Goal: Find specific page/section: Find specific page/section

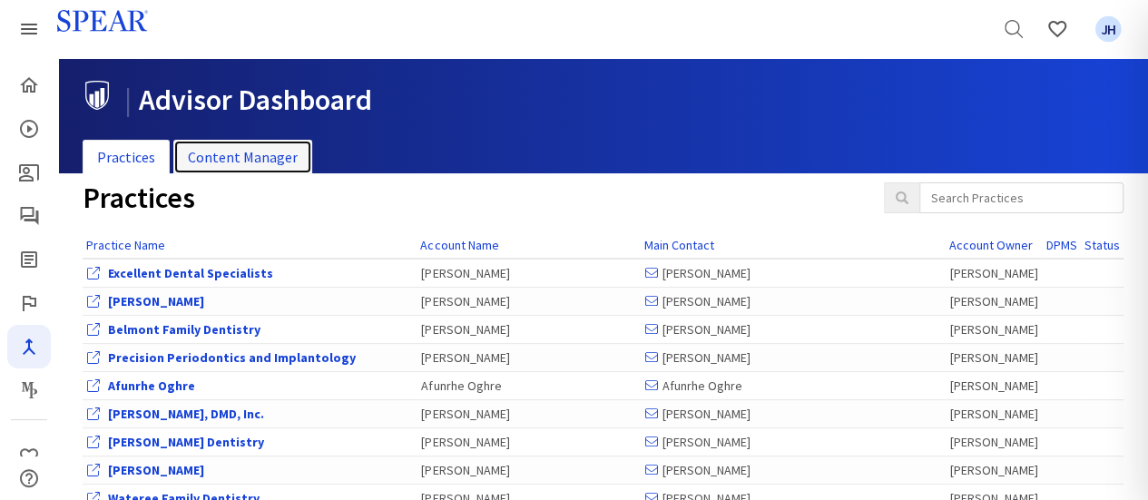
click at [264, 155] on link "Content Manager" at bounding box center [242, 157] width 139 height 35
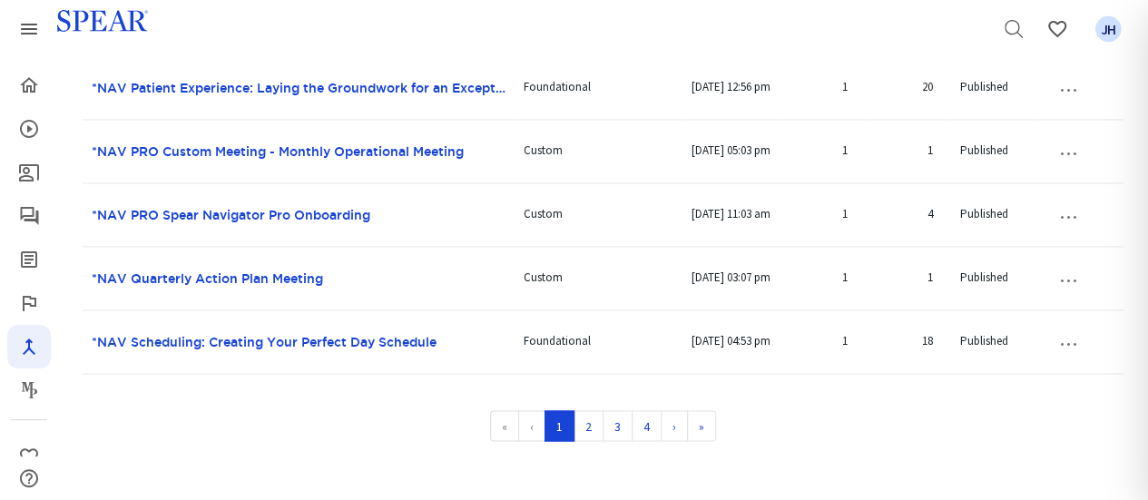
scroll to position [1472, 0]
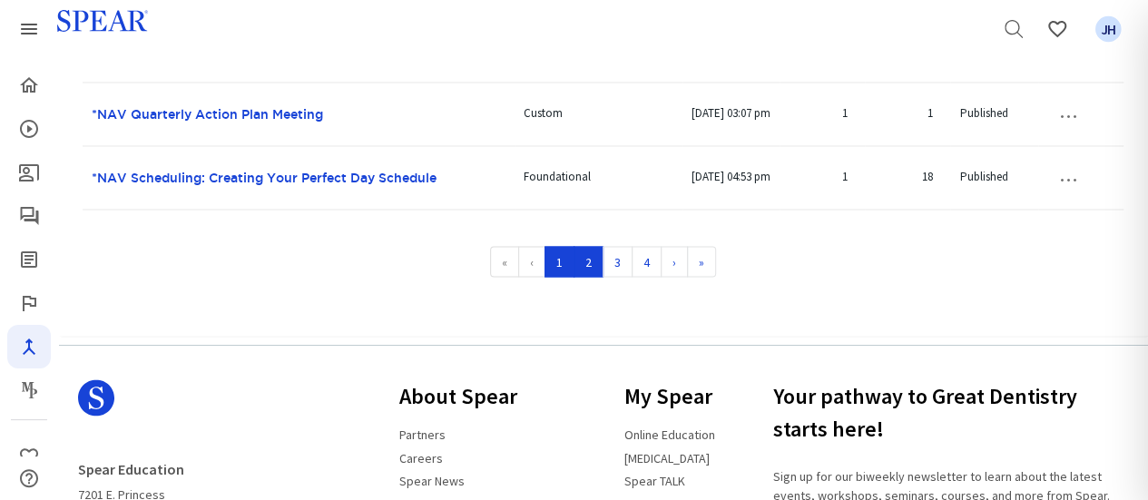
click at [594, 265] on link "2" at bounding box center [589, 261] width 30 height 31
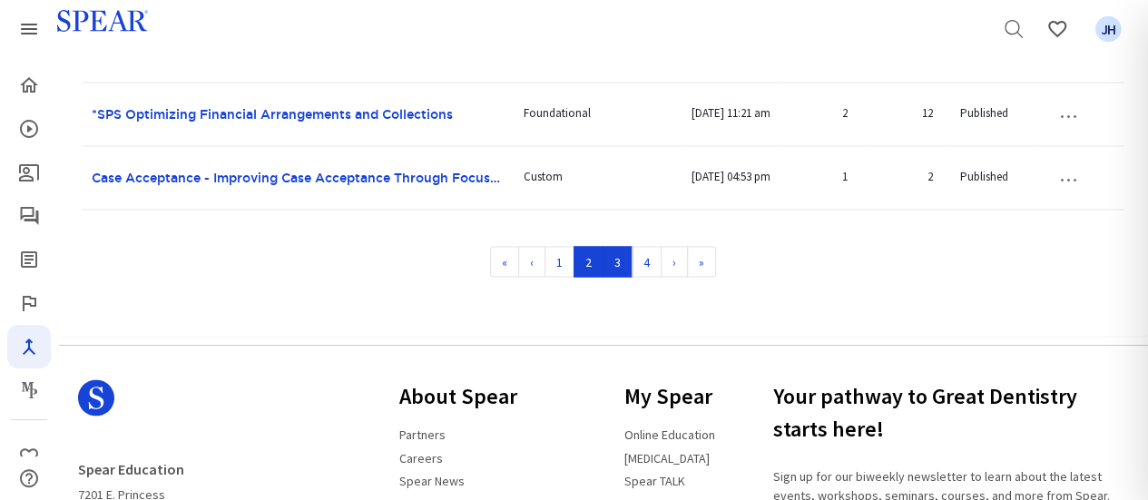
click at [614, 259] on link "3" at bounding box center [618, 261] width 30 height 31
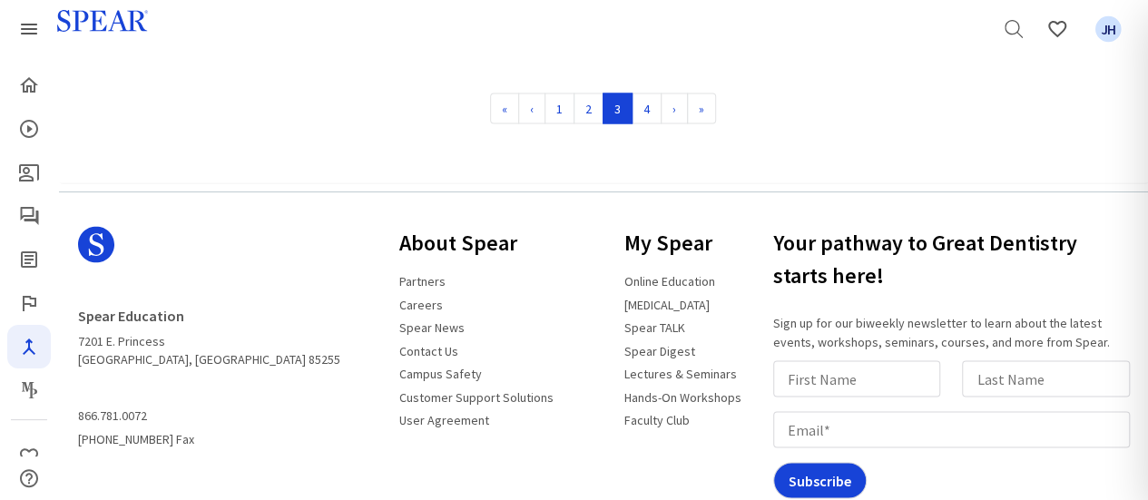
scroll to position [1629, 0]
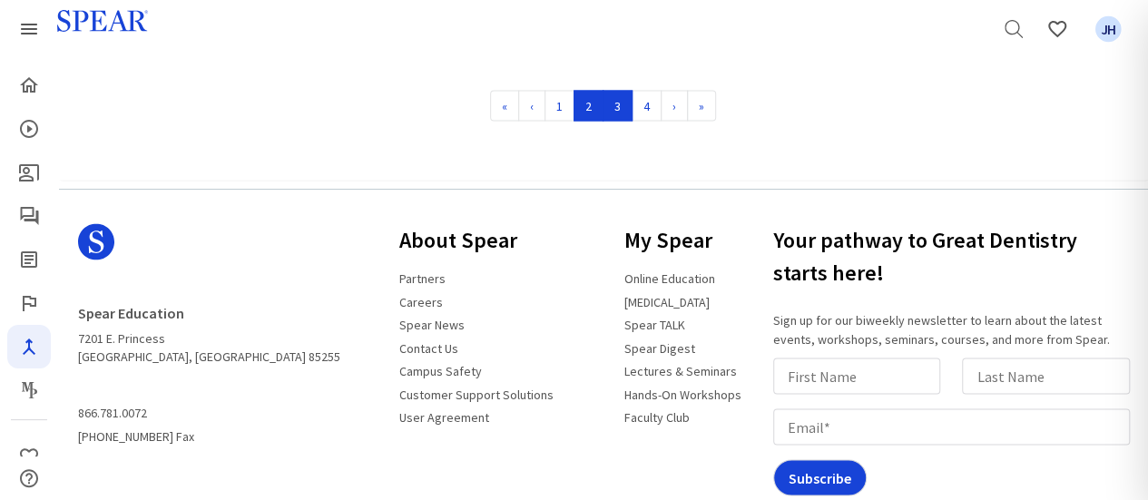
click at [592, 101] on link "2" at bounding box center [589, 105] width 30 height 31
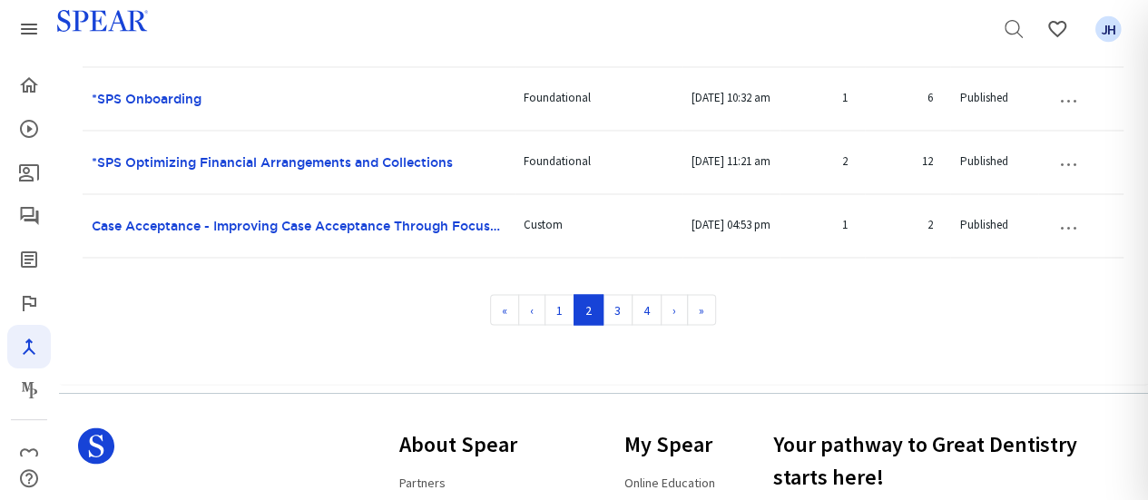
scroll to position [1427, 0]
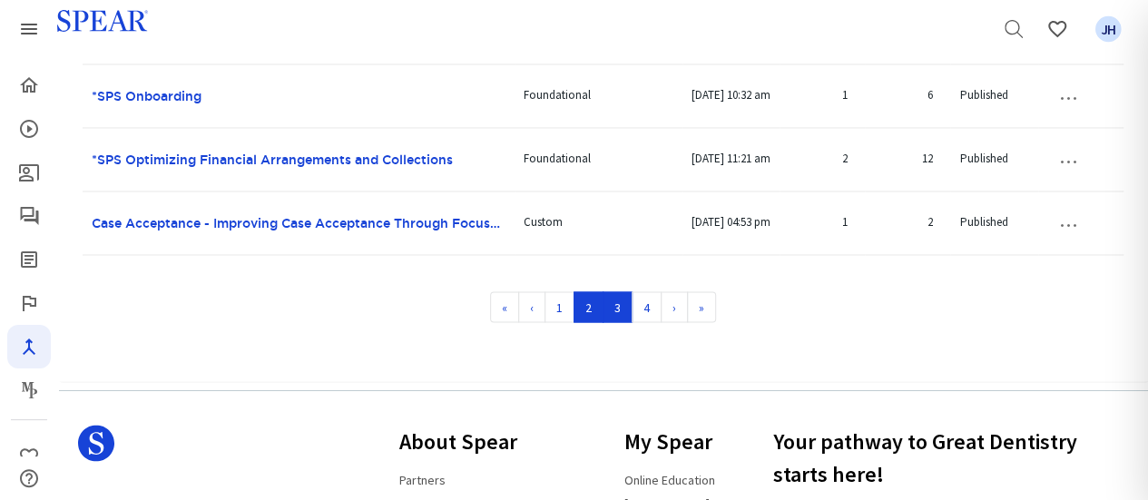
click at [617, 306] on link "3" at bounding box center [618, 306] width 30 height 31
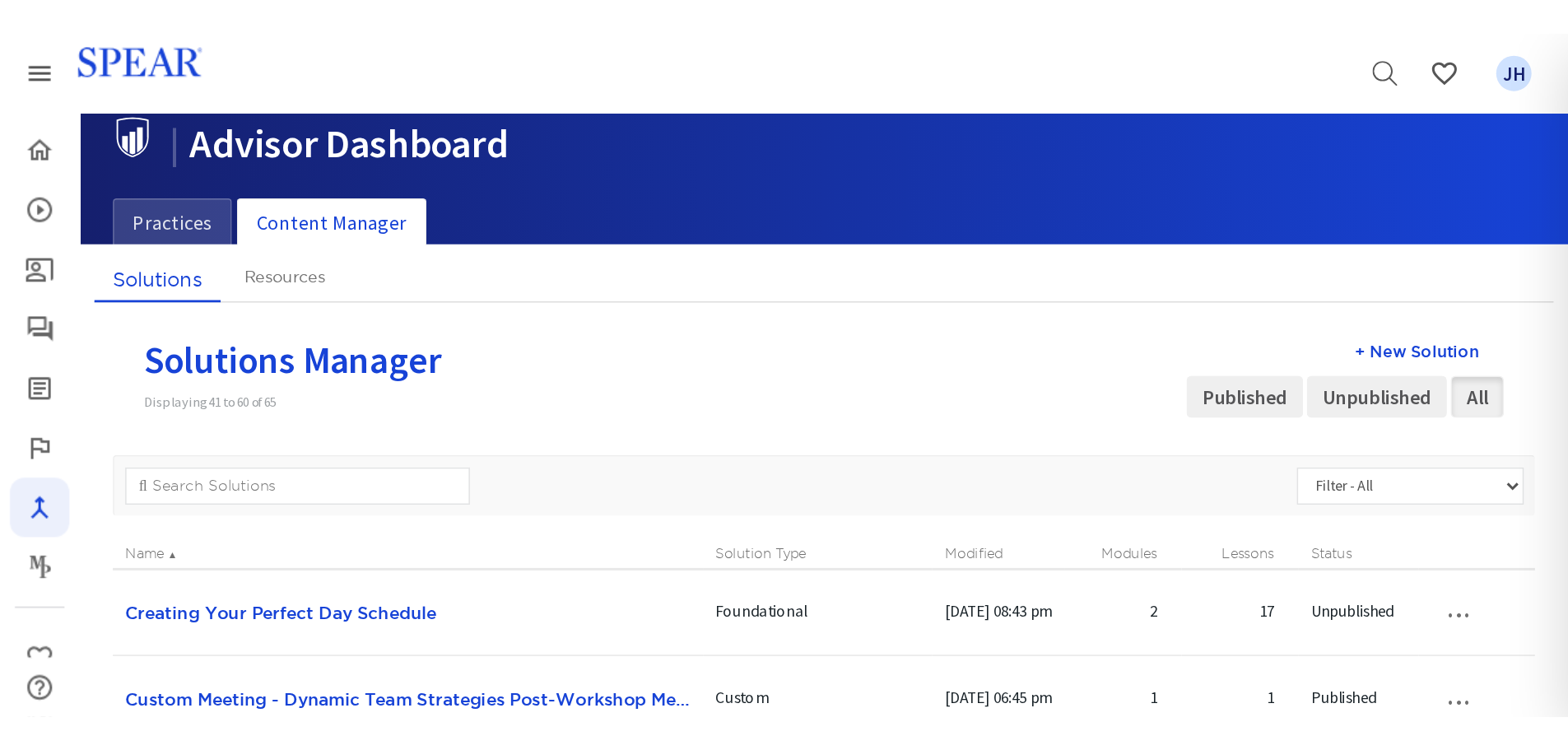
scroll to position [0, 0]
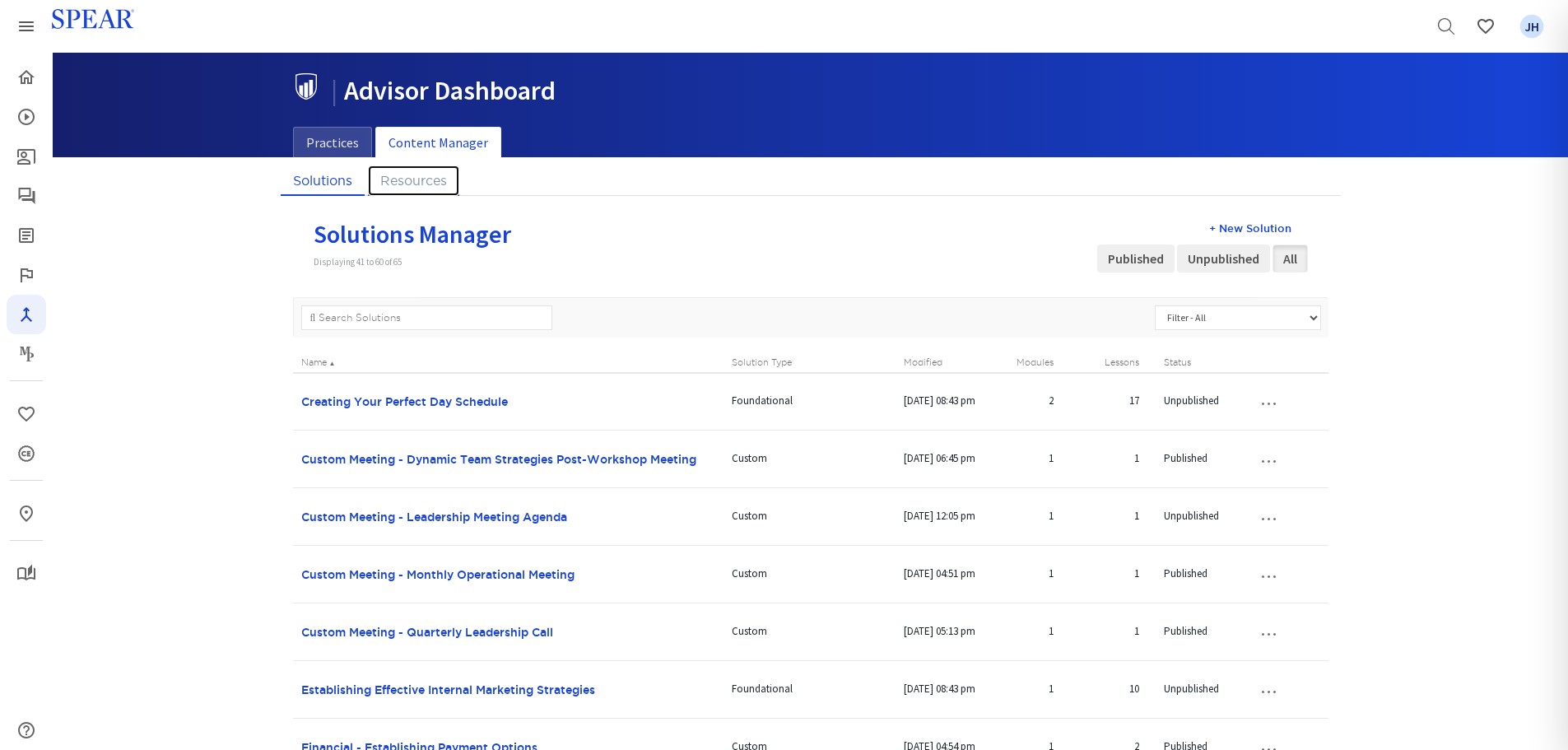
click at [416, 176] on link "Resources" at bounding box center [414, 180] width 92 height 31
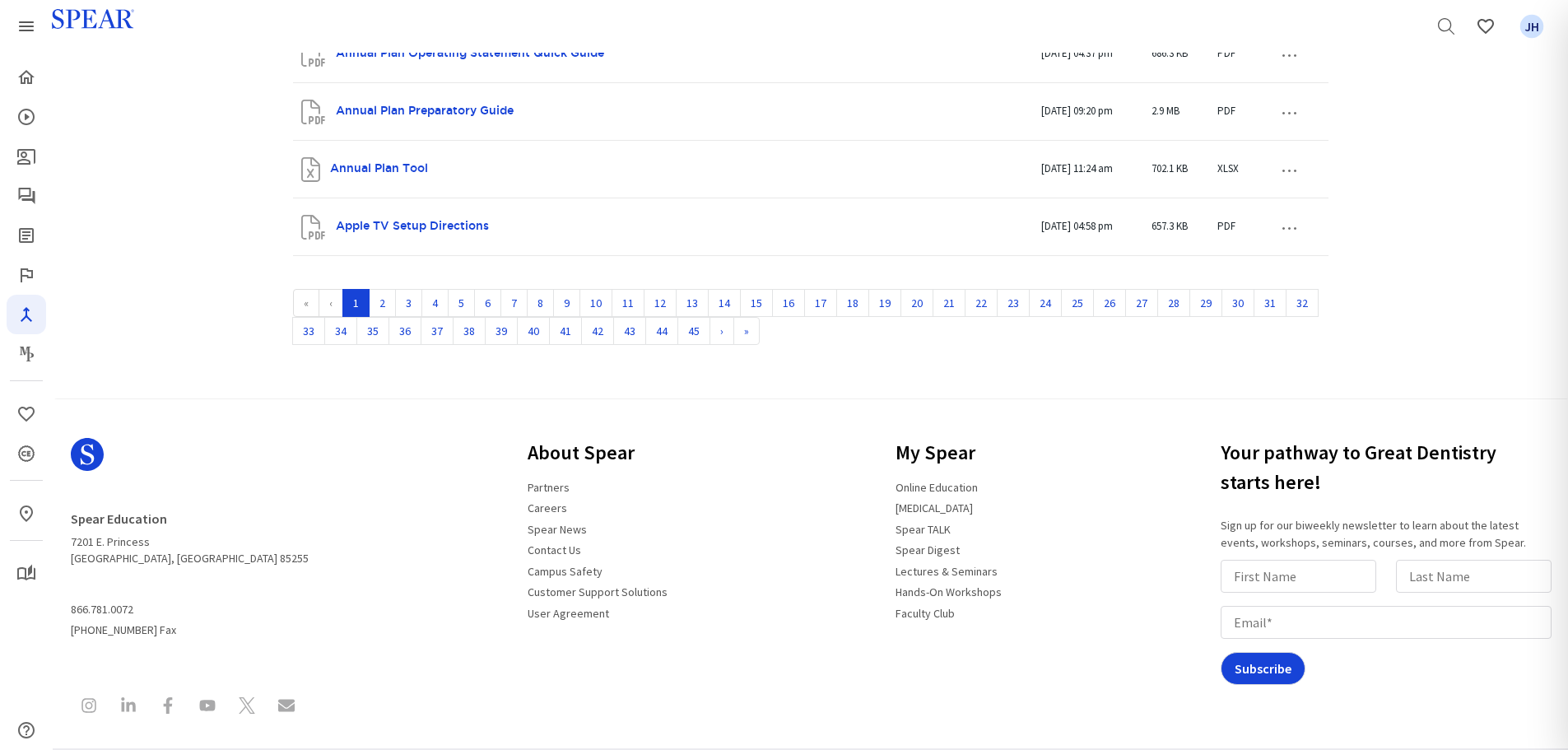
scroll to position [1300, 0]
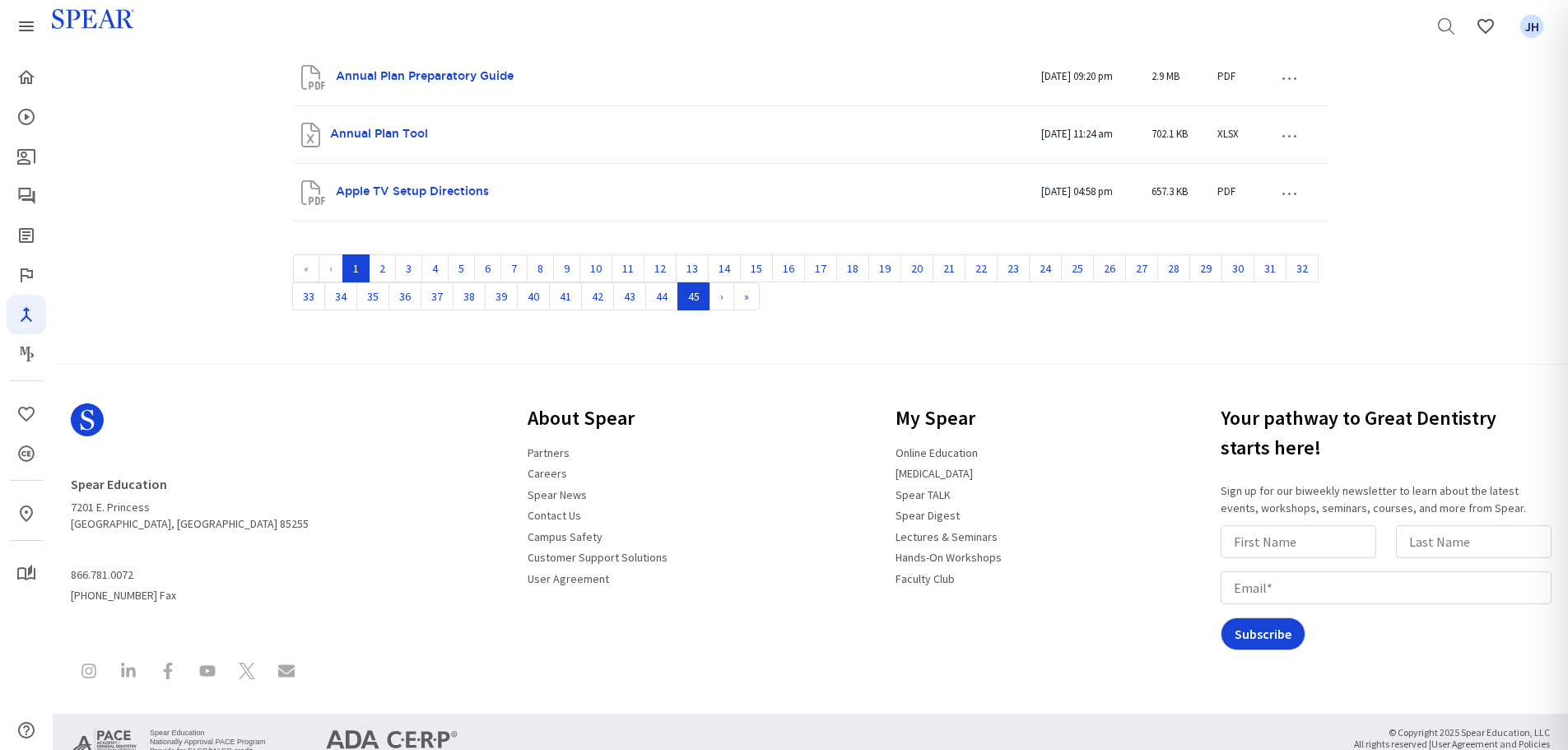
click at [682, 298] on link "45" at bounding box center [694, 296] width 33 height 28
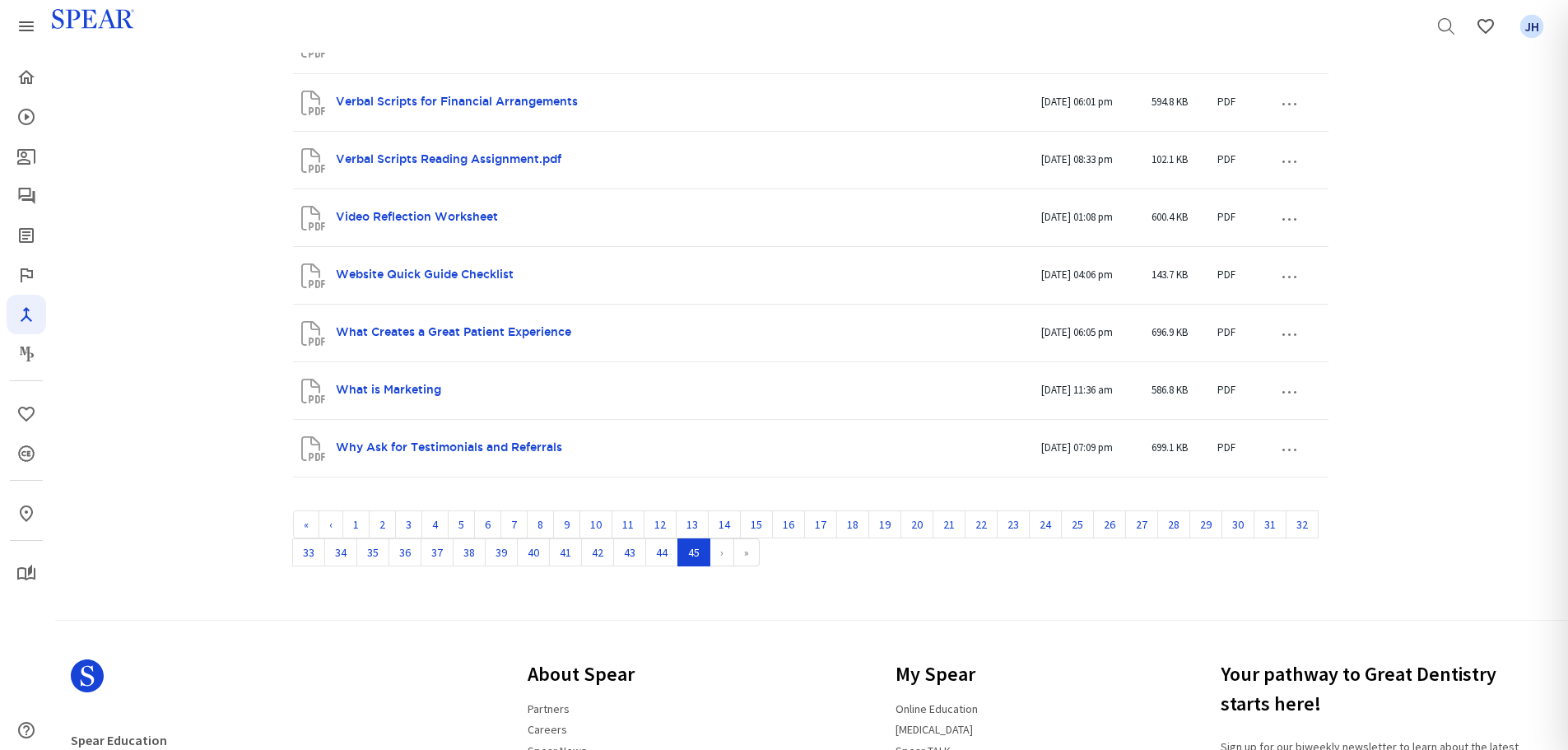
scroll to position [653, 0]
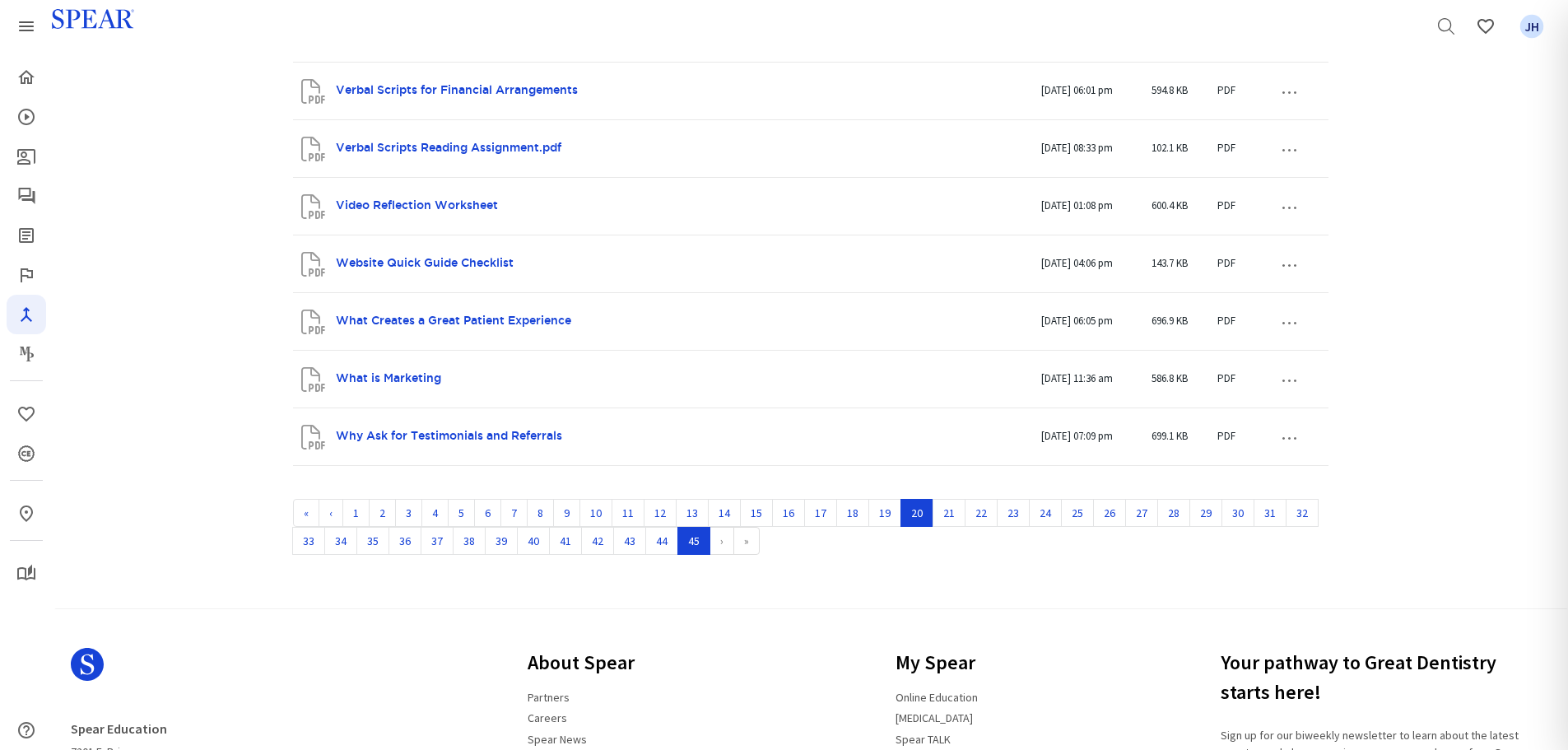
click at [912, 453] on link "20" at bounding box center [917, 512] width 33 height 28
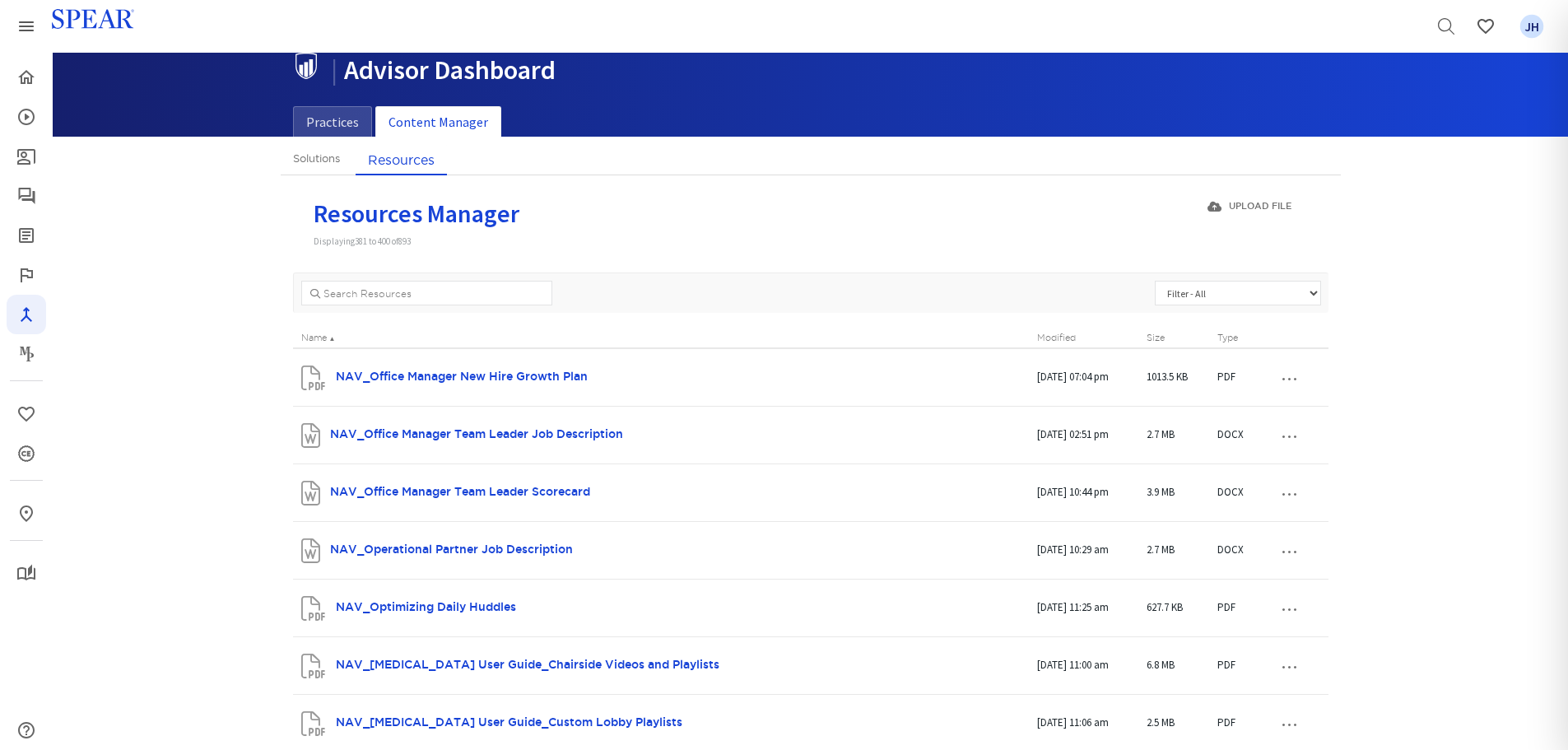
scroll to position [0, 0]
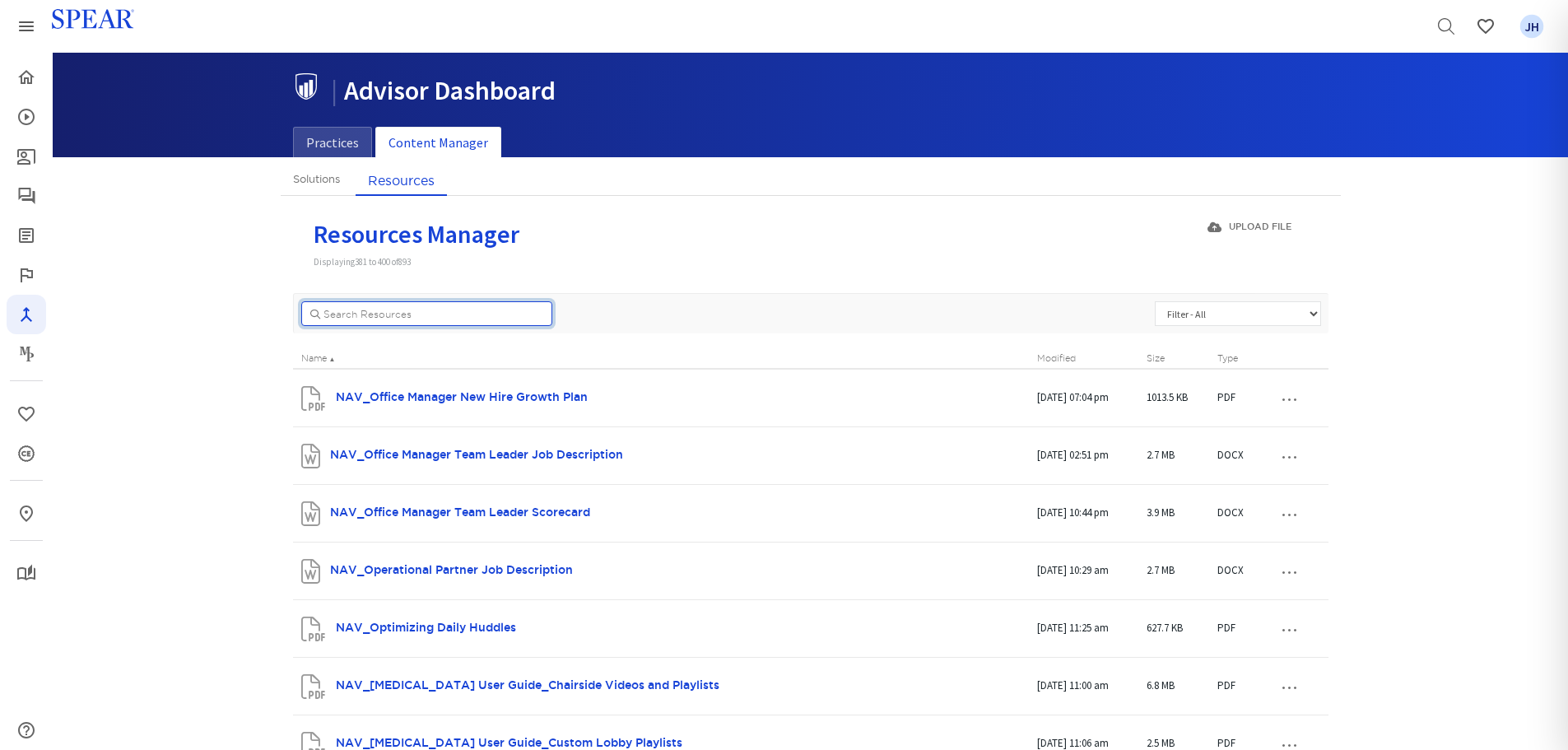
click at [342, 308] on input "..." at bounding box center [426, 313] width 251 height 24
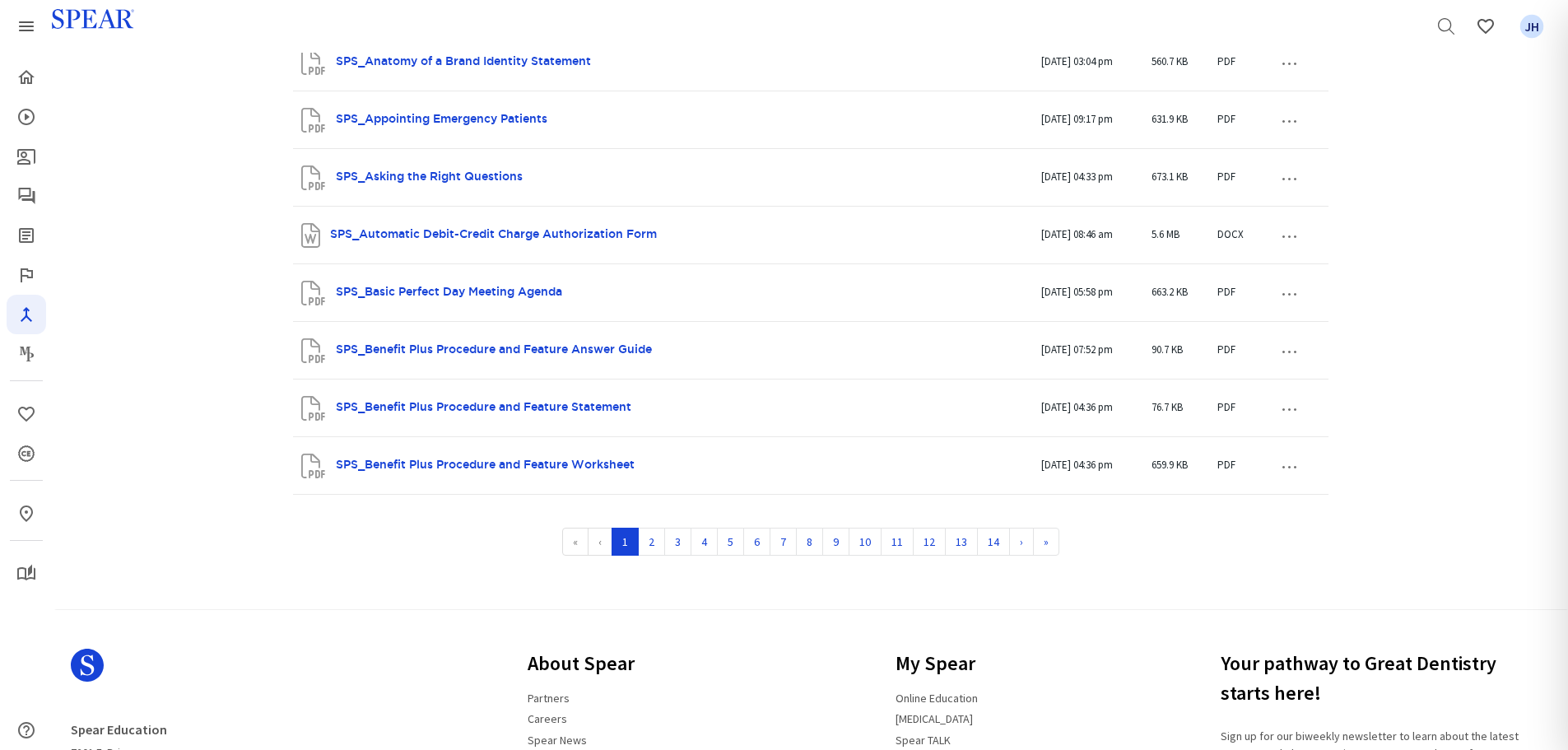
scroll to position [1035, 0]
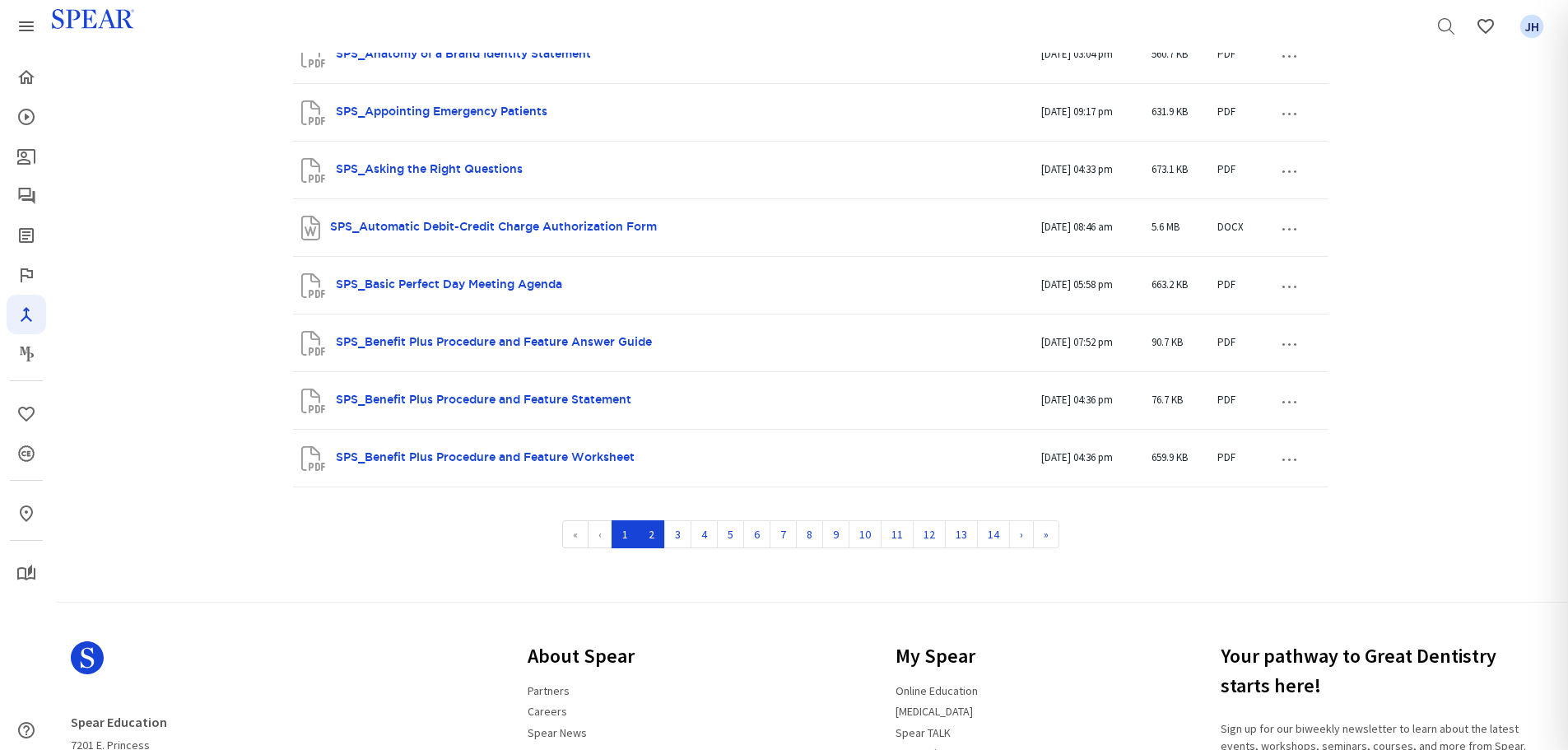
type input "SPS"
click at [643, 453] on link "2" at bounding box center [652, 534] width 27 height 28
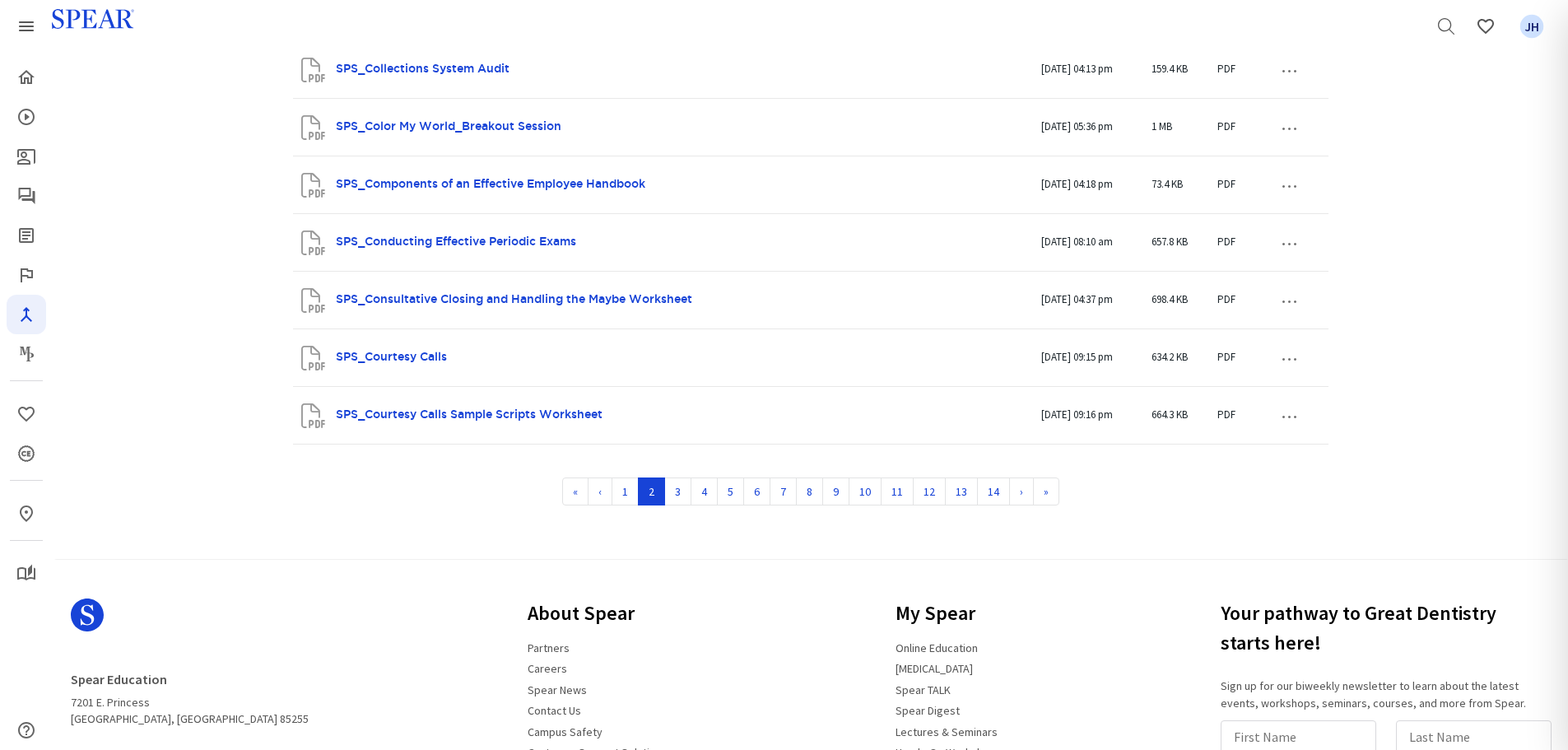
scroll to position [1047, 0]
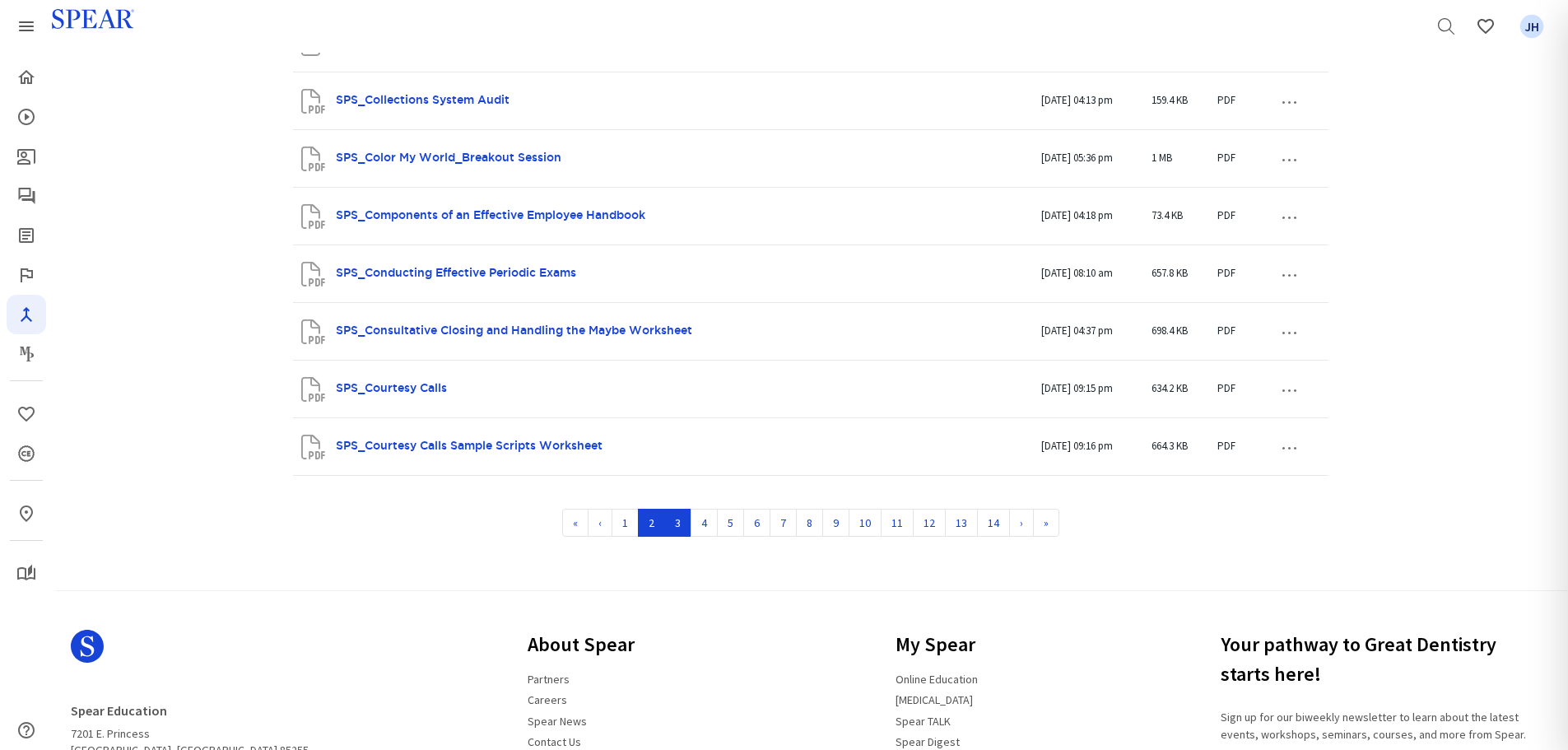
click at [675, 453] on link "3" at bounding box center [678, 522] width 27 height 28
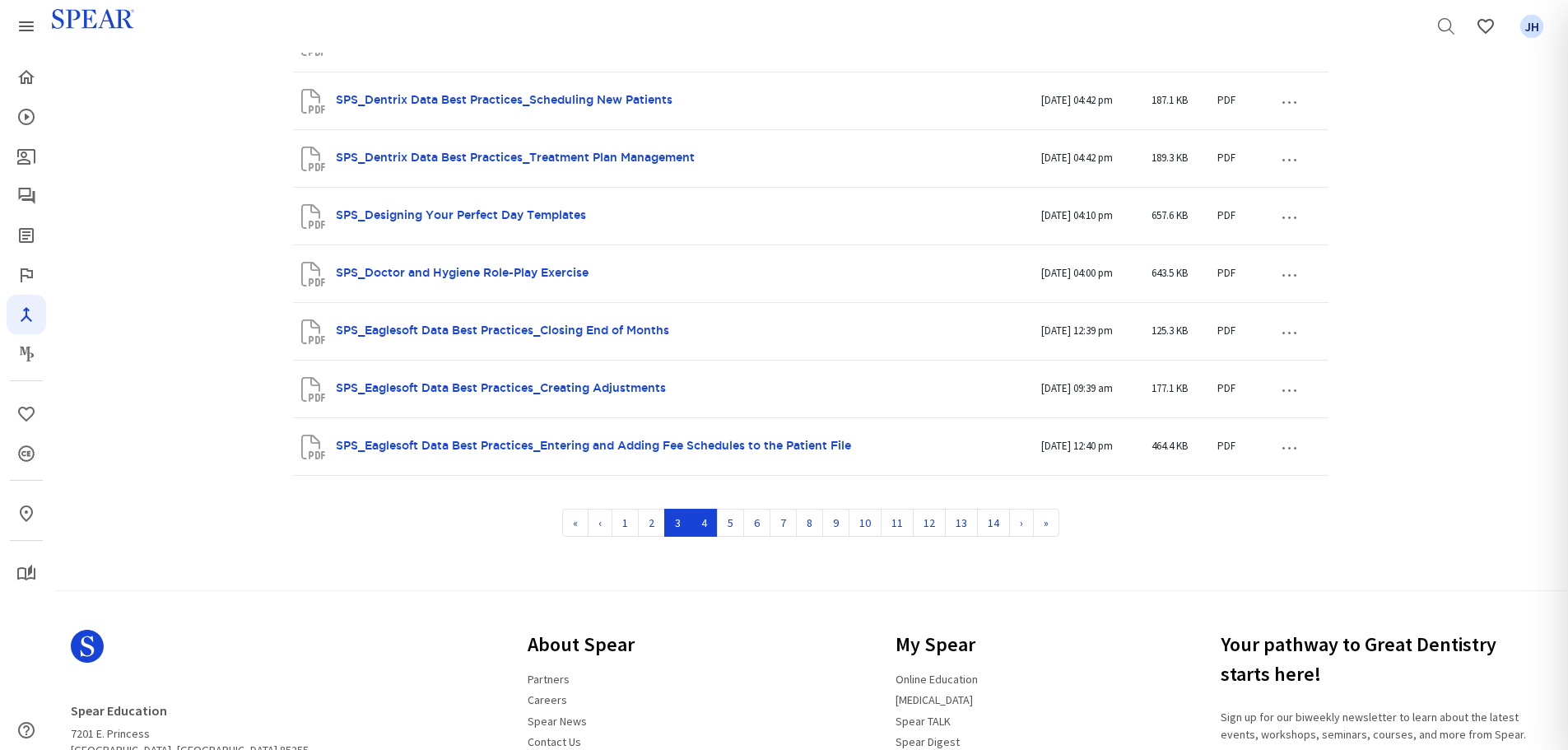
click at [706, 453] on link "4" at bounding box center [705, 522] width 27 height 28
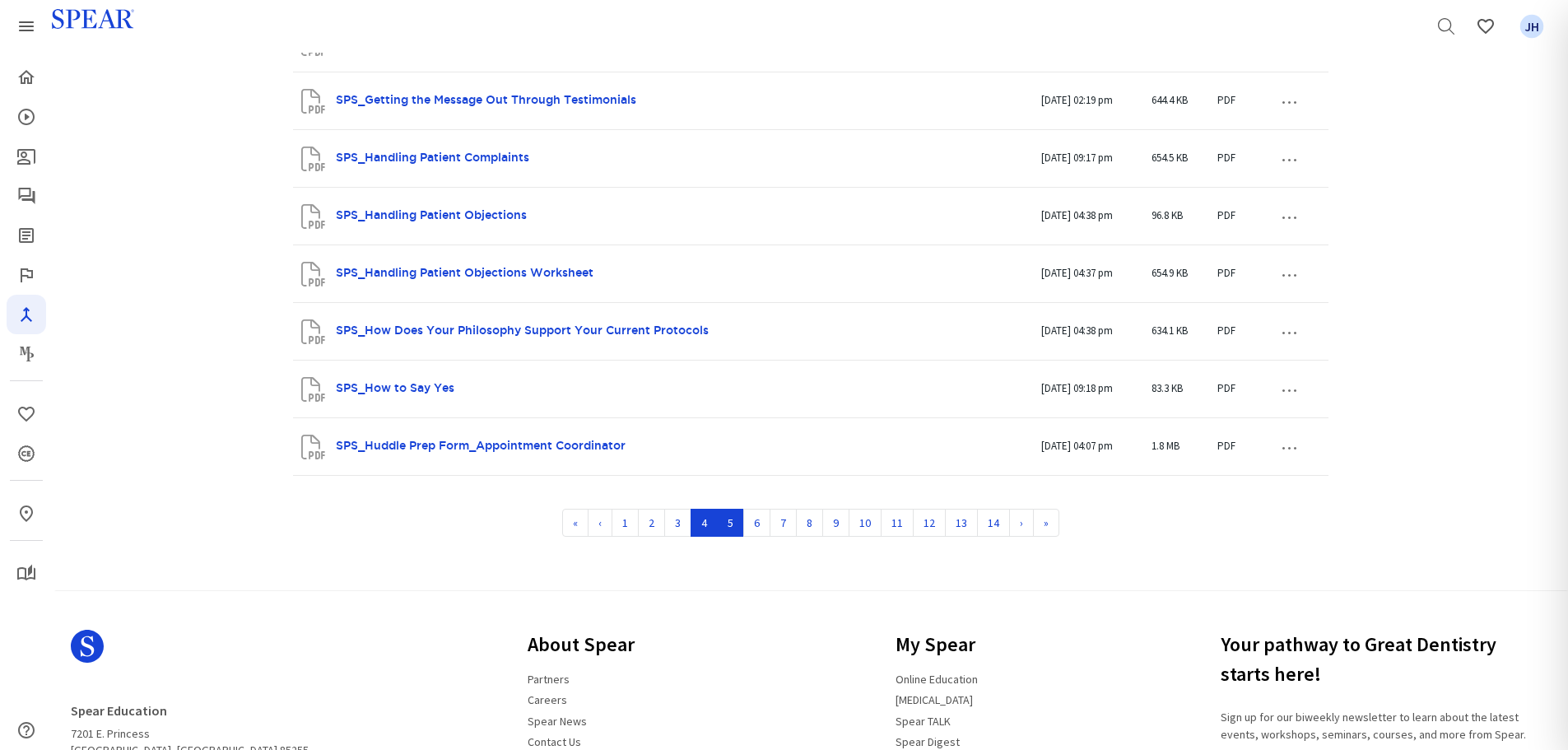
click at [735, 453] on link "5" at bounding box center [731, 522] width 27 height 28
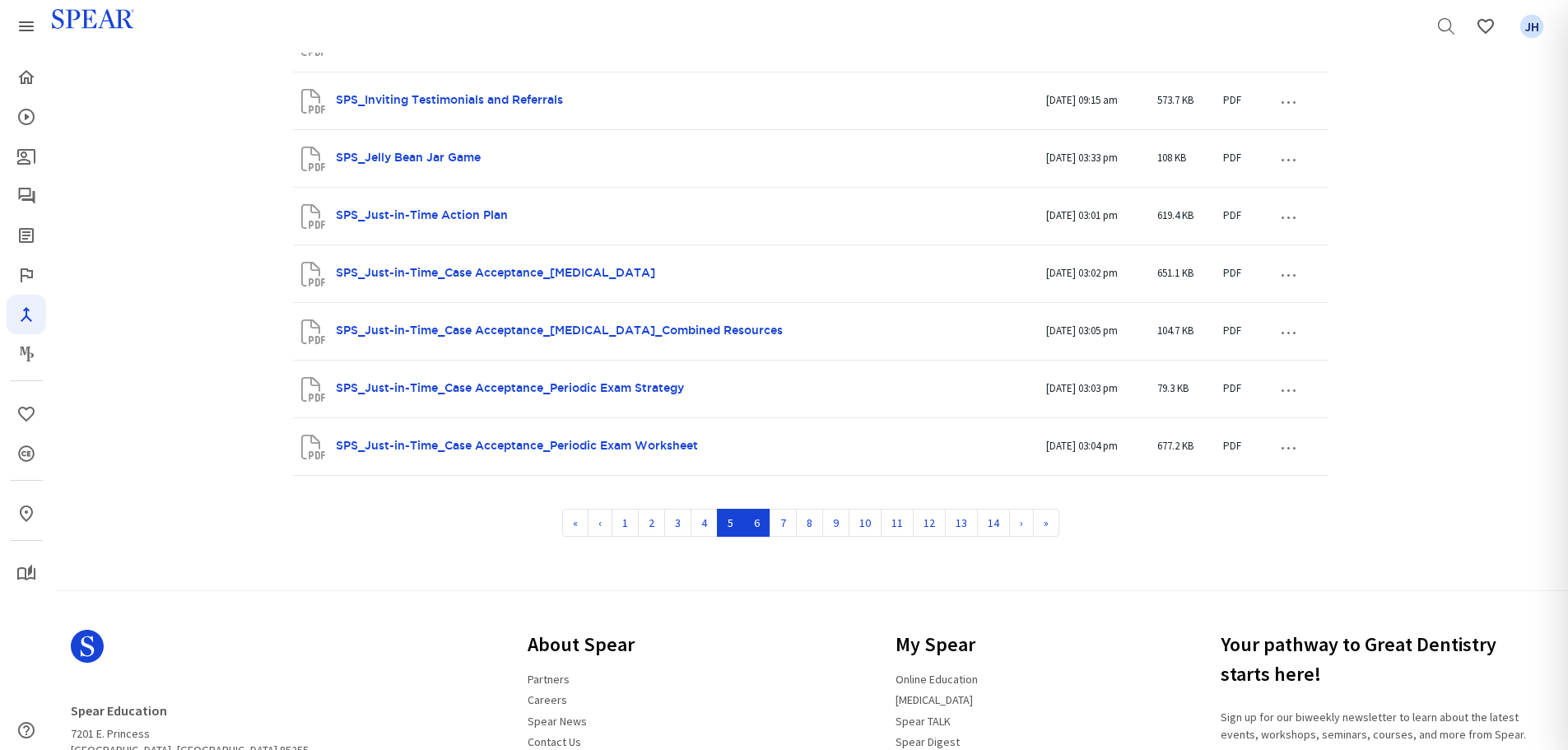
click at [761, 453] on link "6" at bounding box center [757, 522] width 27 height 28
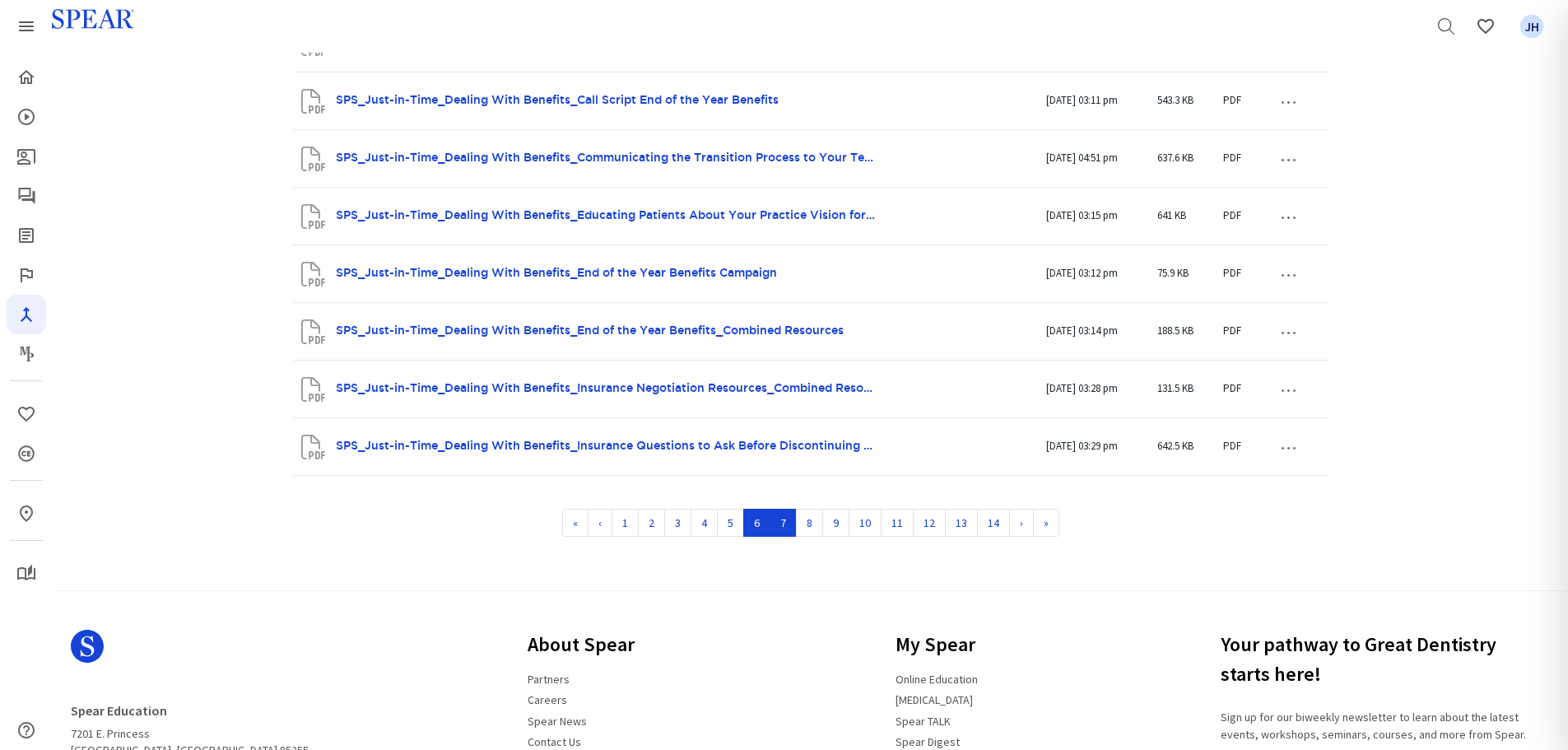
click at [781, 453] on link "7" at bounding box center [784, 522] width 27 height 28
click at [805, 453] on link "8" at bounding box center [810, 522] width 27 height 28
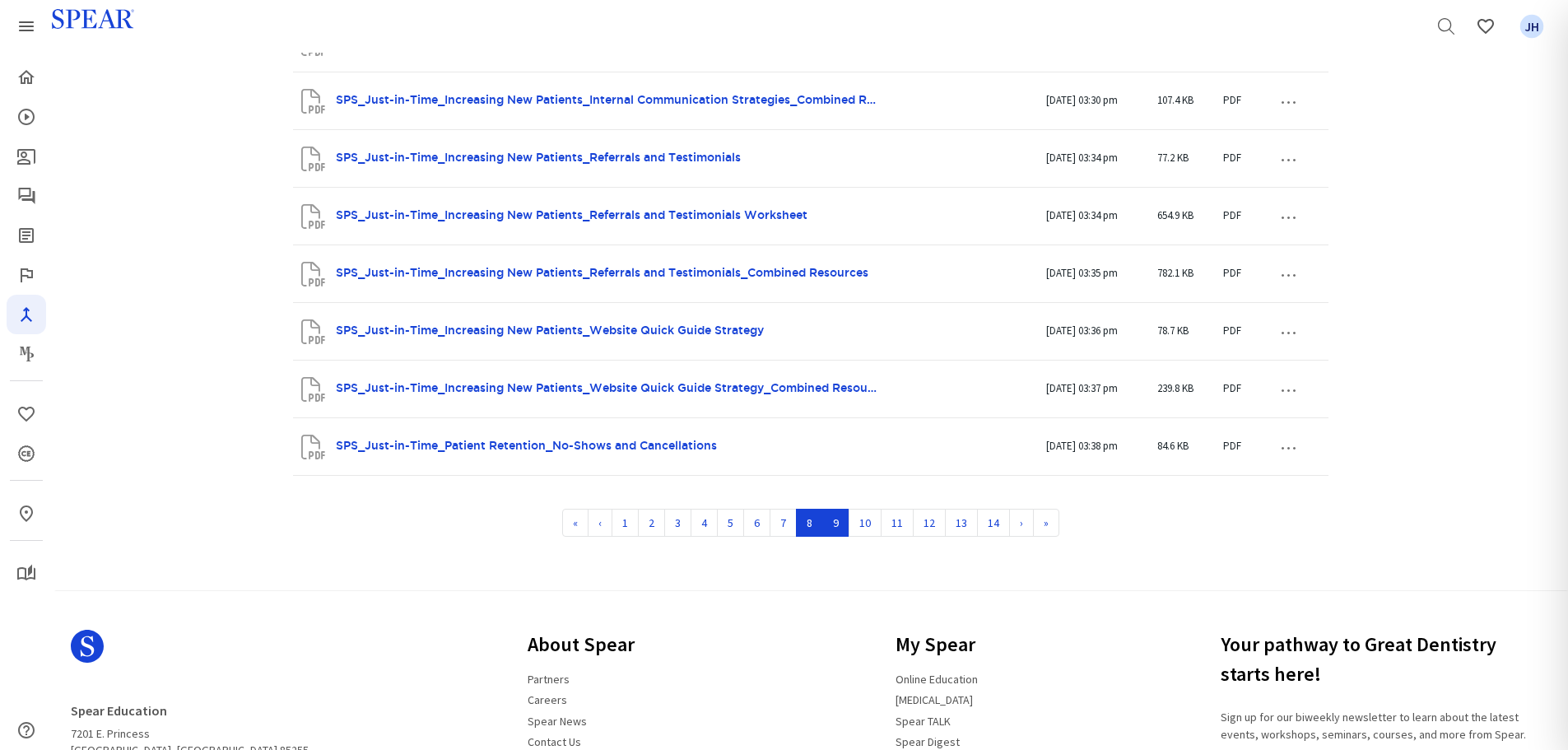
click at [842, 453] on link "9" at bounding box center [836, 522] width 27 height 28
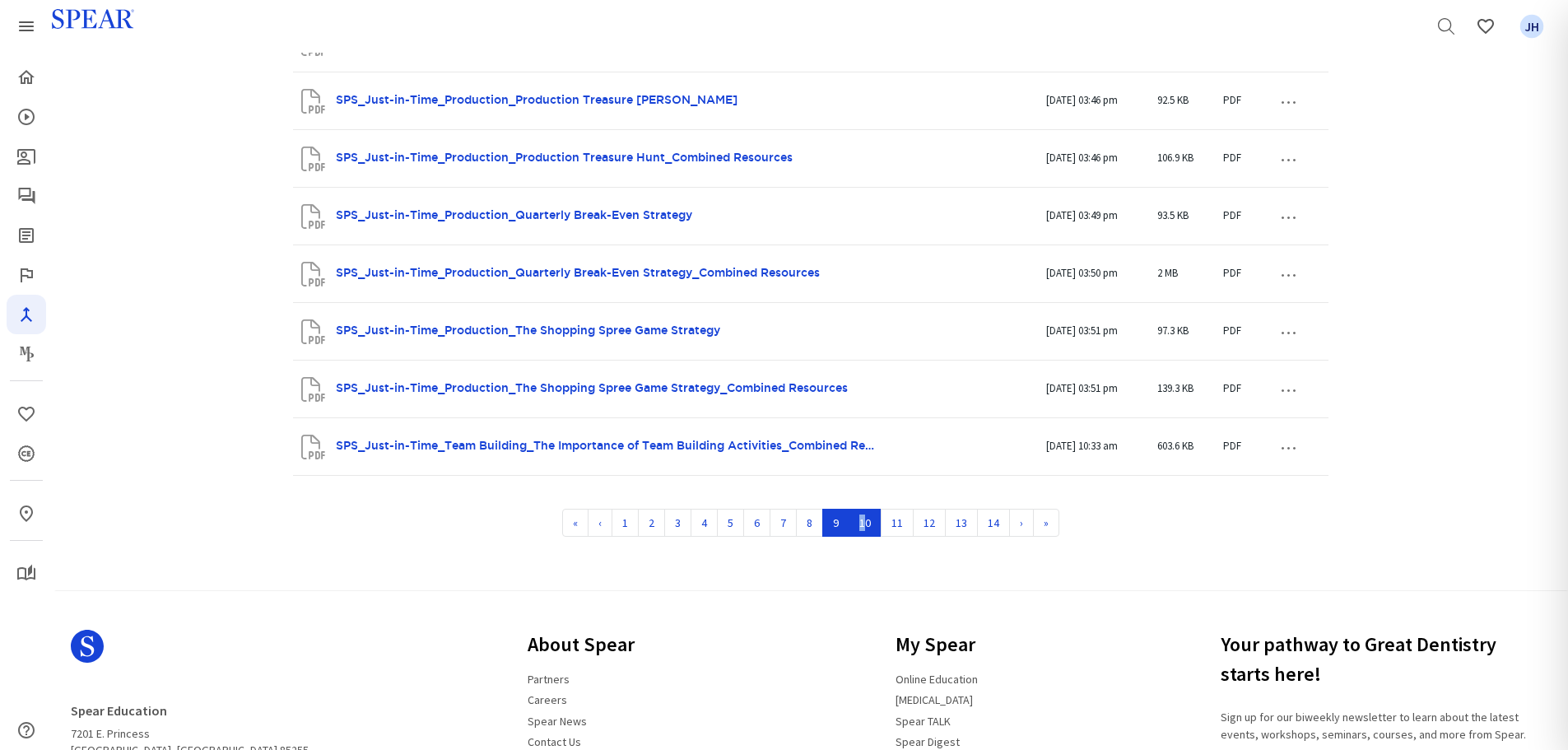
click at [862, 453] on link "10" at bounding box center [865, 522] width 33 height 28
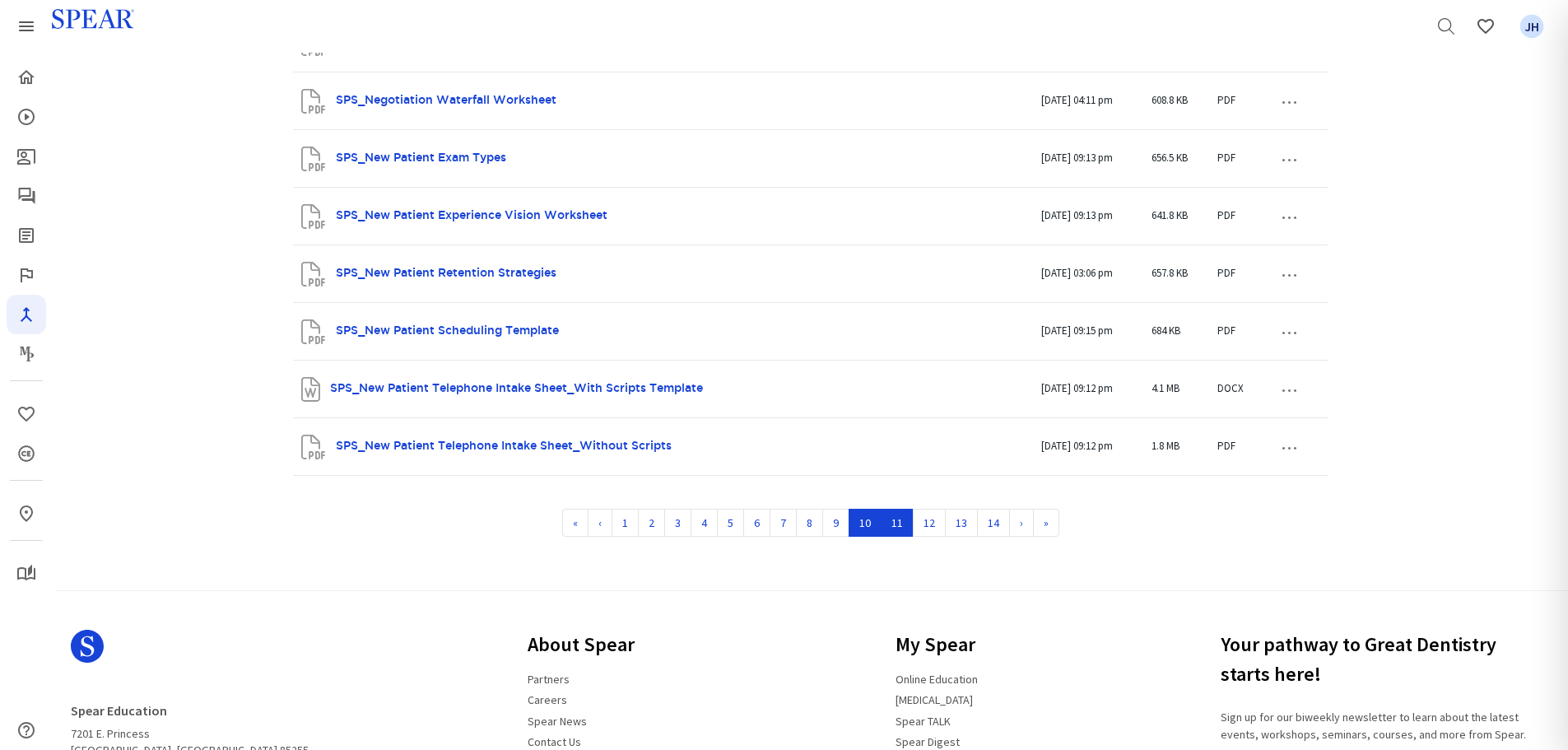
click at [893, 453] on link "11" at bounding box center [897, 522] width 33 height 28
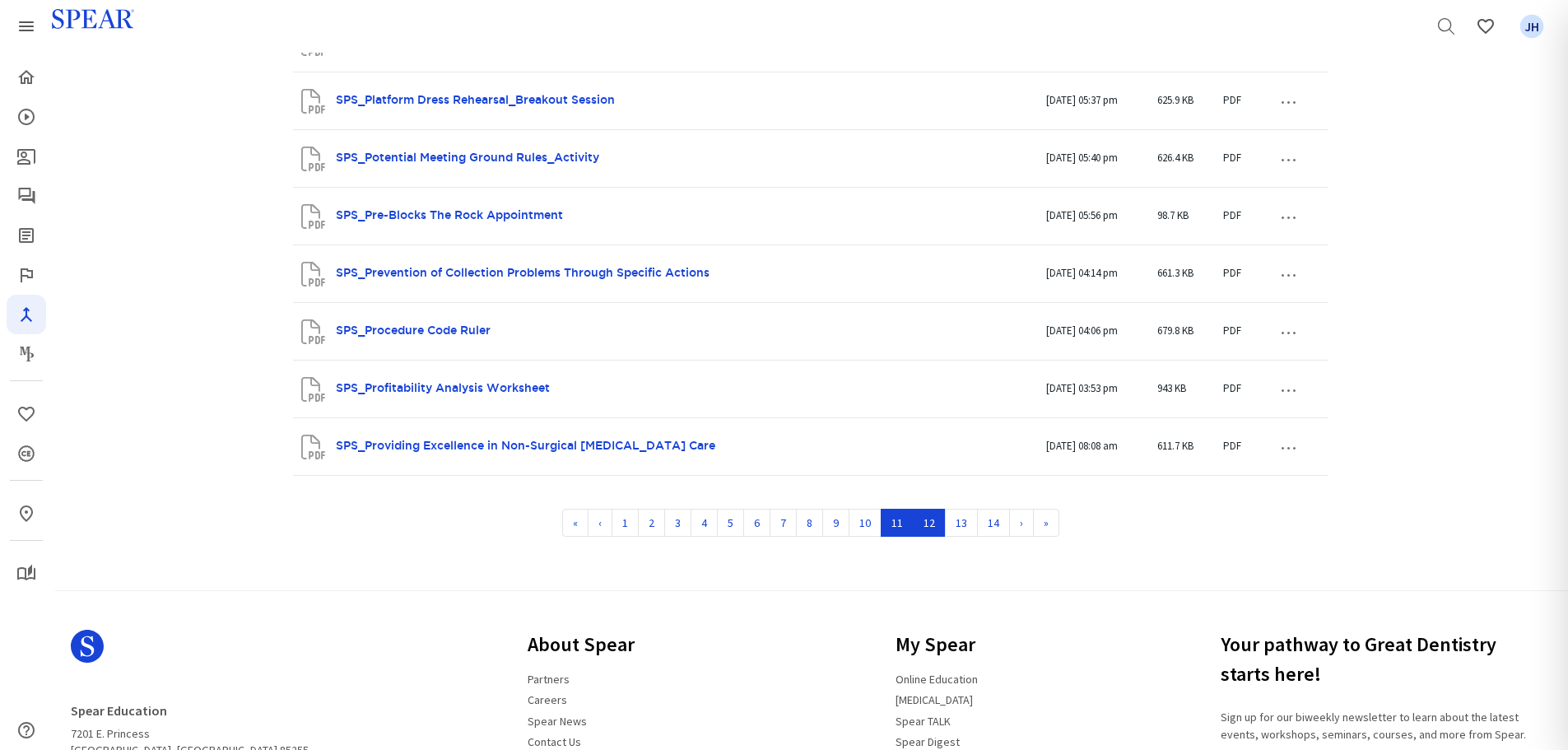
click at [930, 453] on link "12" at bounding box center [930, 522] width 33 height 28
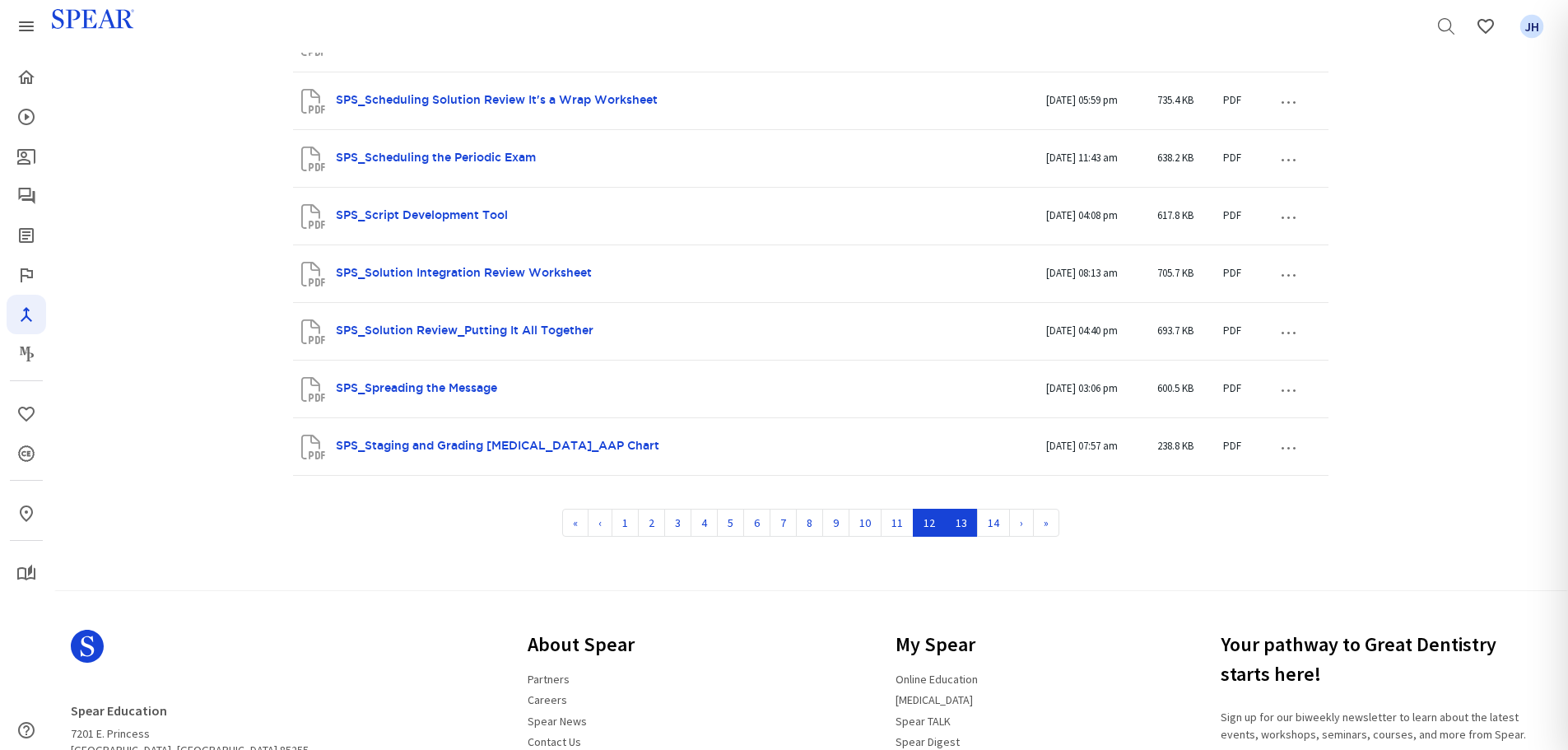
click at [960, 453] on link "13" at bounding box center [961, 522] width 33 height 28
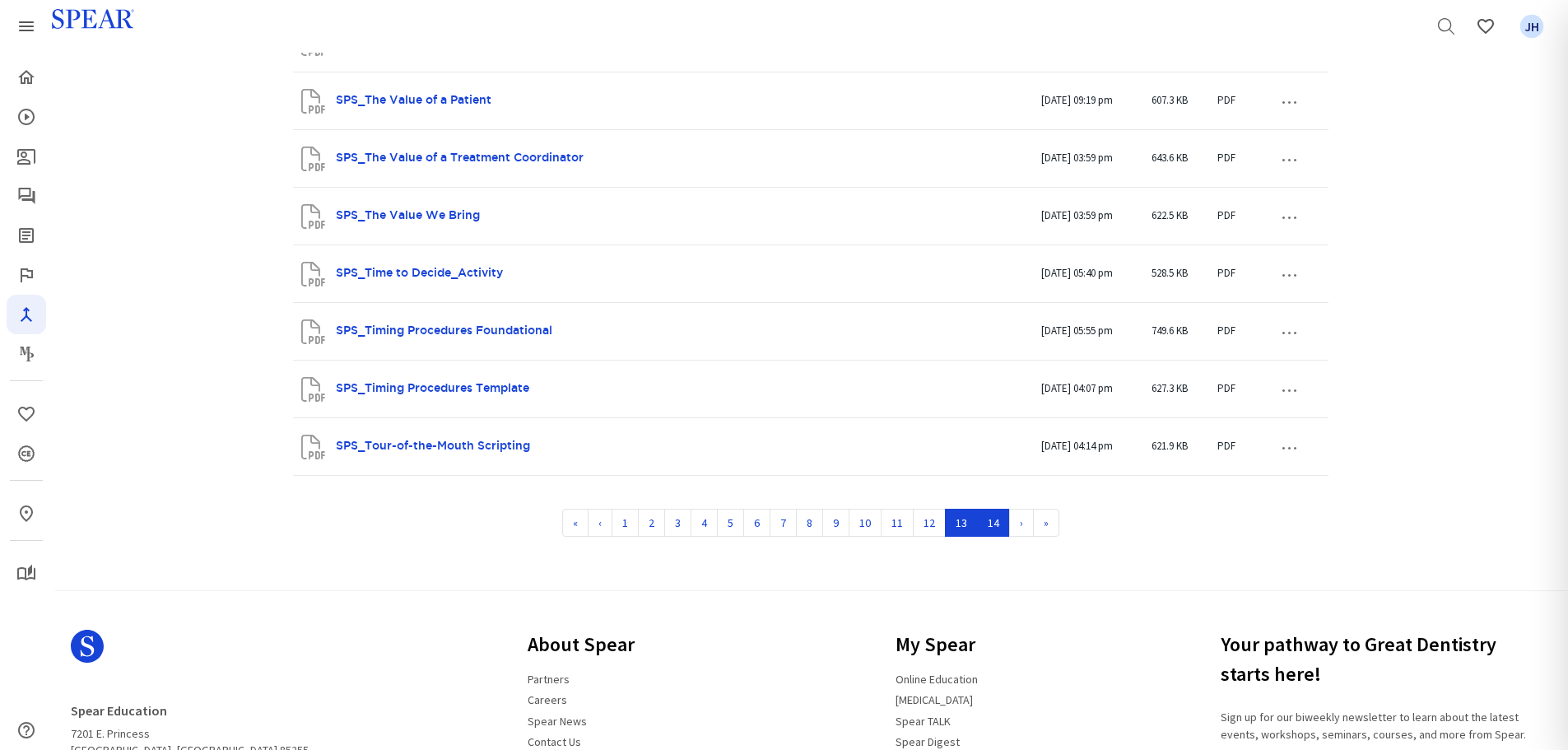
click at [985, 453] on link "14" at bounding box center [994, 522] width 33 height 28
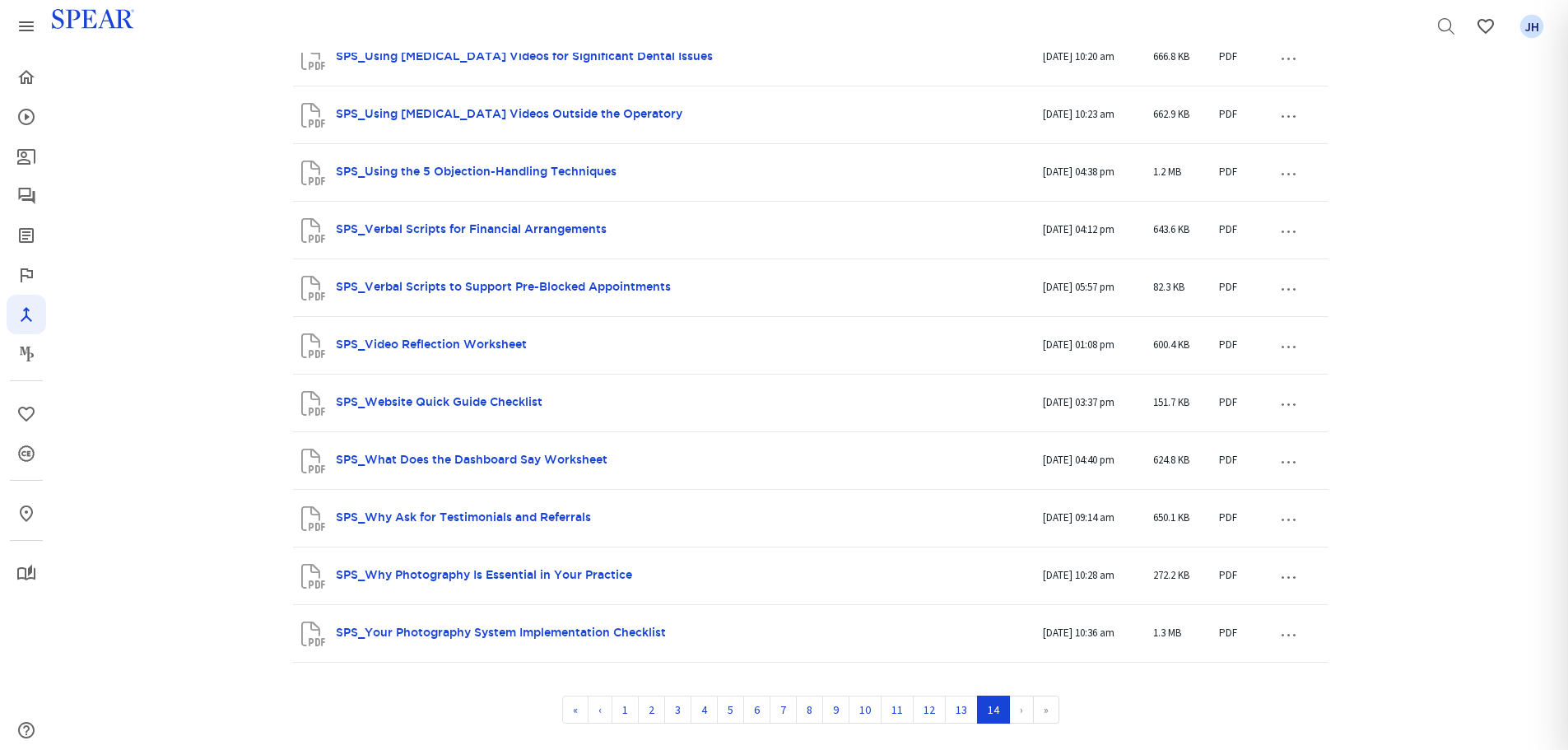
scroll to position [631, 0]
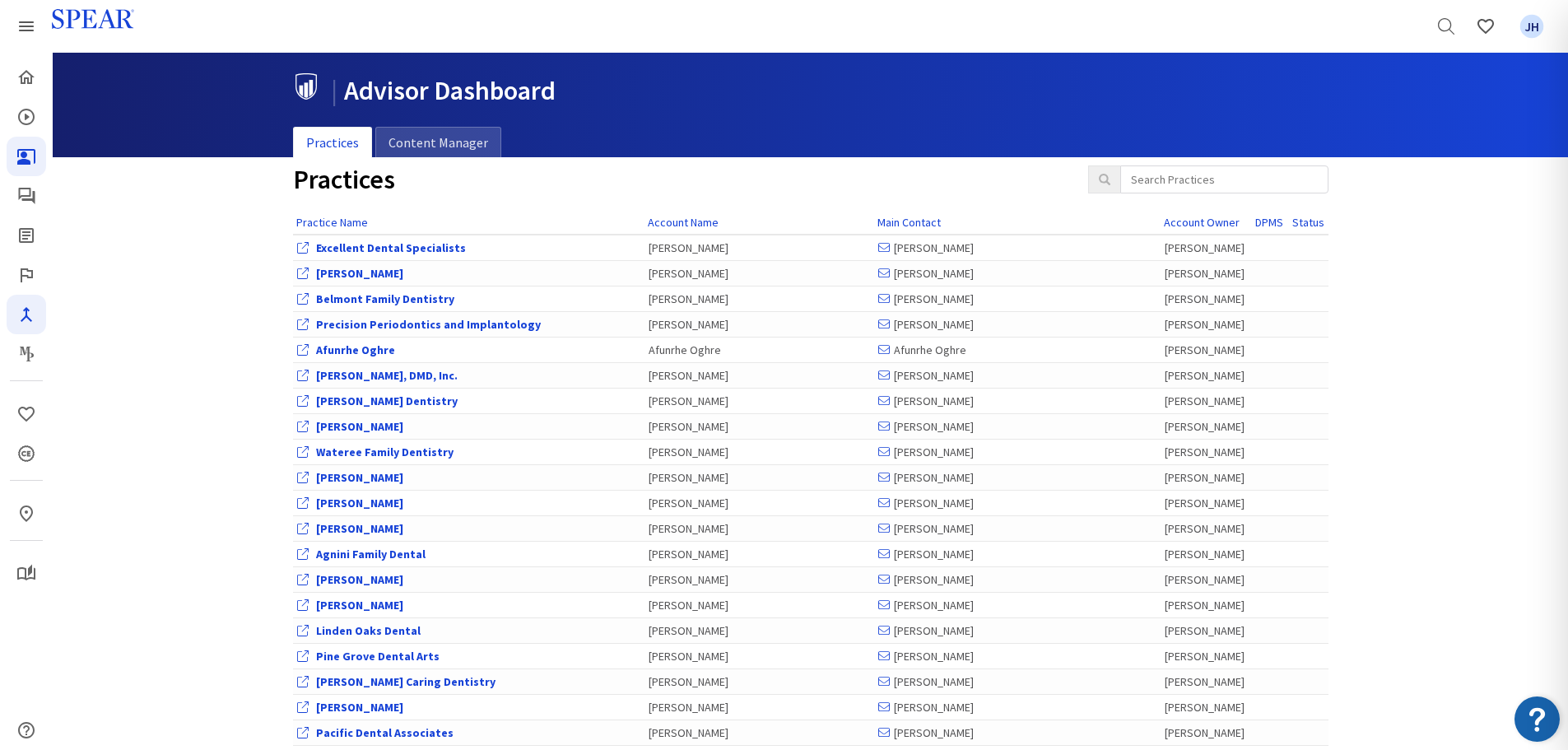
click at [24, 156] on icon "Patient Education" at bounding box center [24, 154] width 6 height 6
click at [1171, 174] on input "search" at bounding box center [1224, 179] width 209 height 28
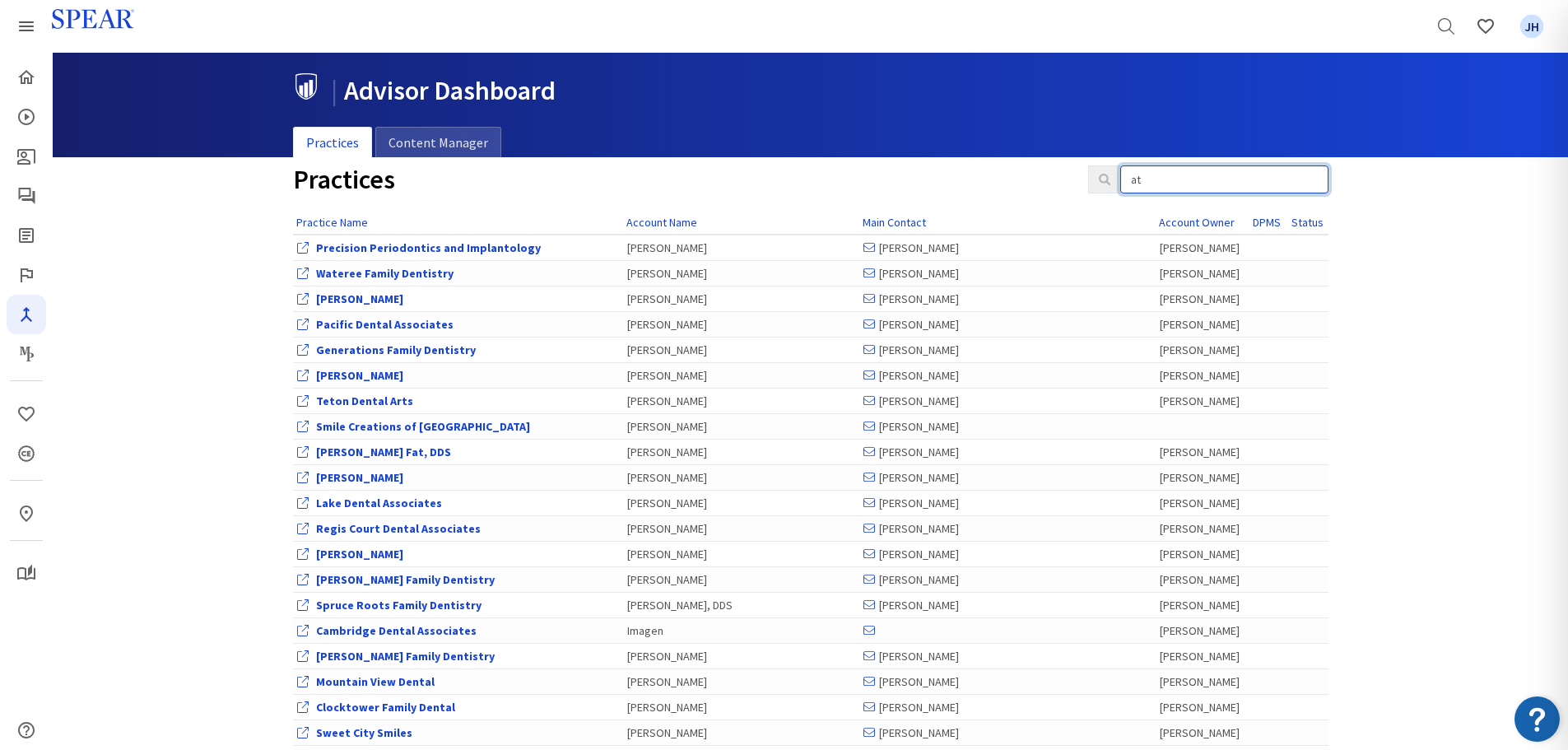
type input "a"
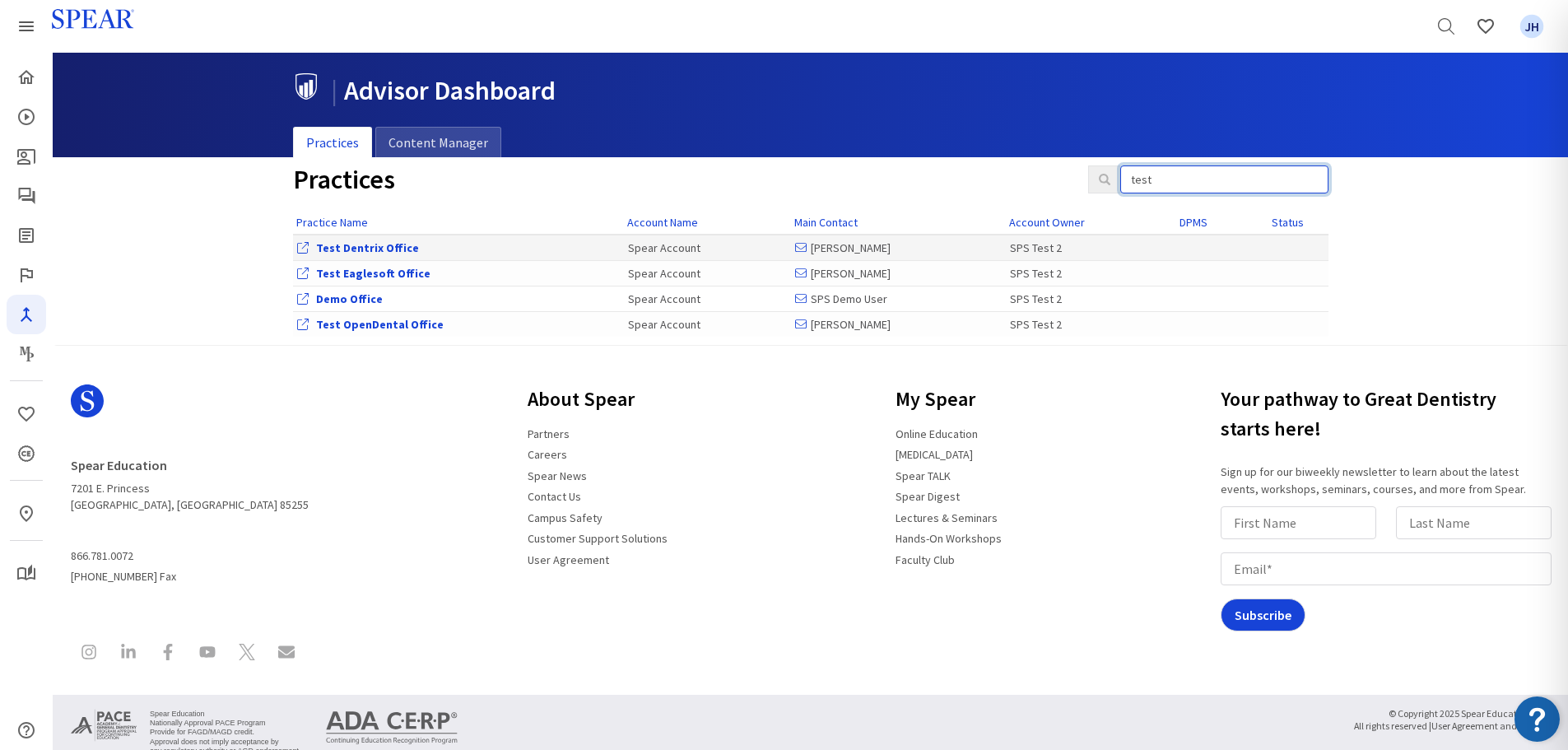
type input "test"
click at [373, 246] on link "Test Dentrix Office" at bounding box center [367, 248] width 102 height 15
